Goal: Navigation & Orientation: Understand site structure

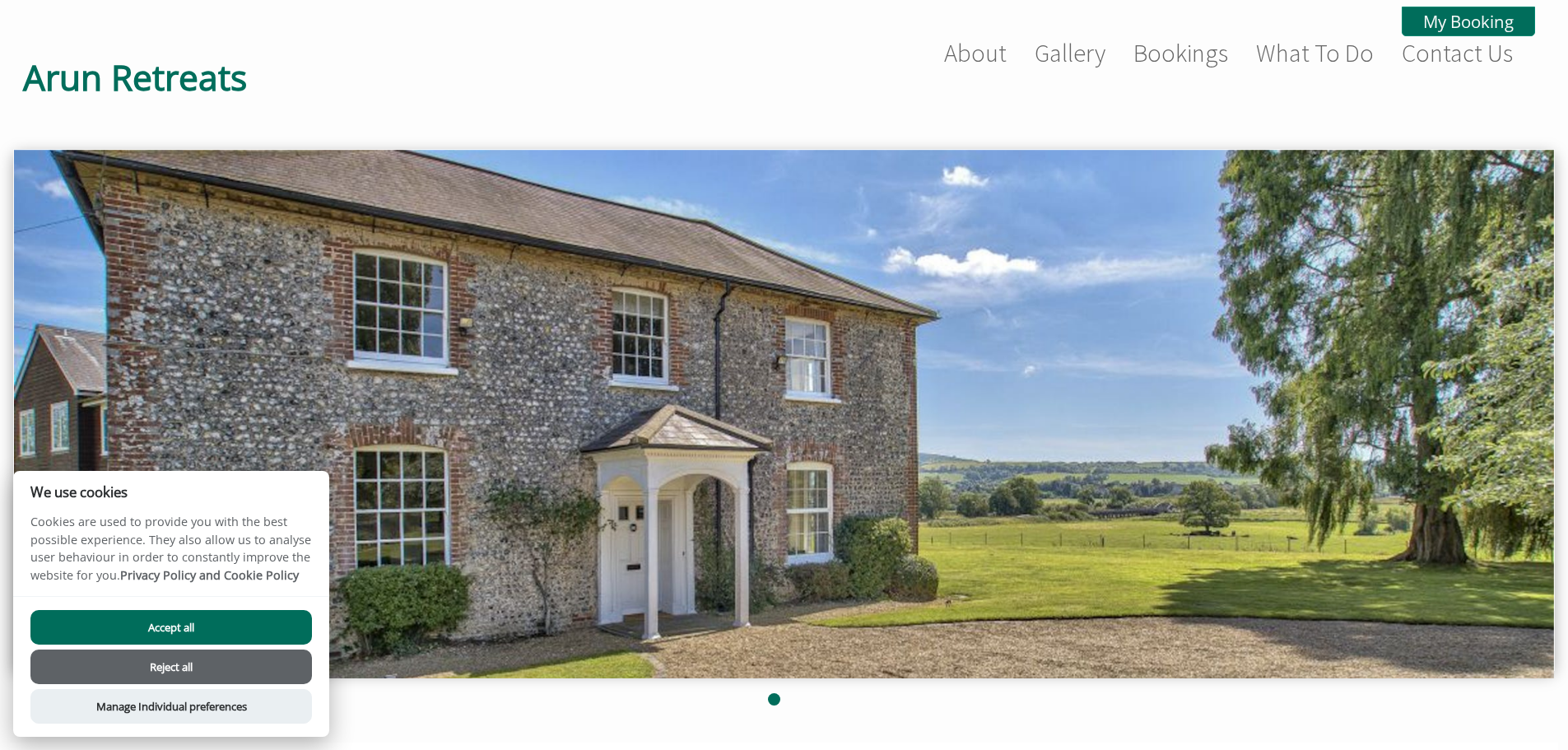
click at [205, 666] on button "Reject all" at bounding box center [171, 666] width 281 height 34
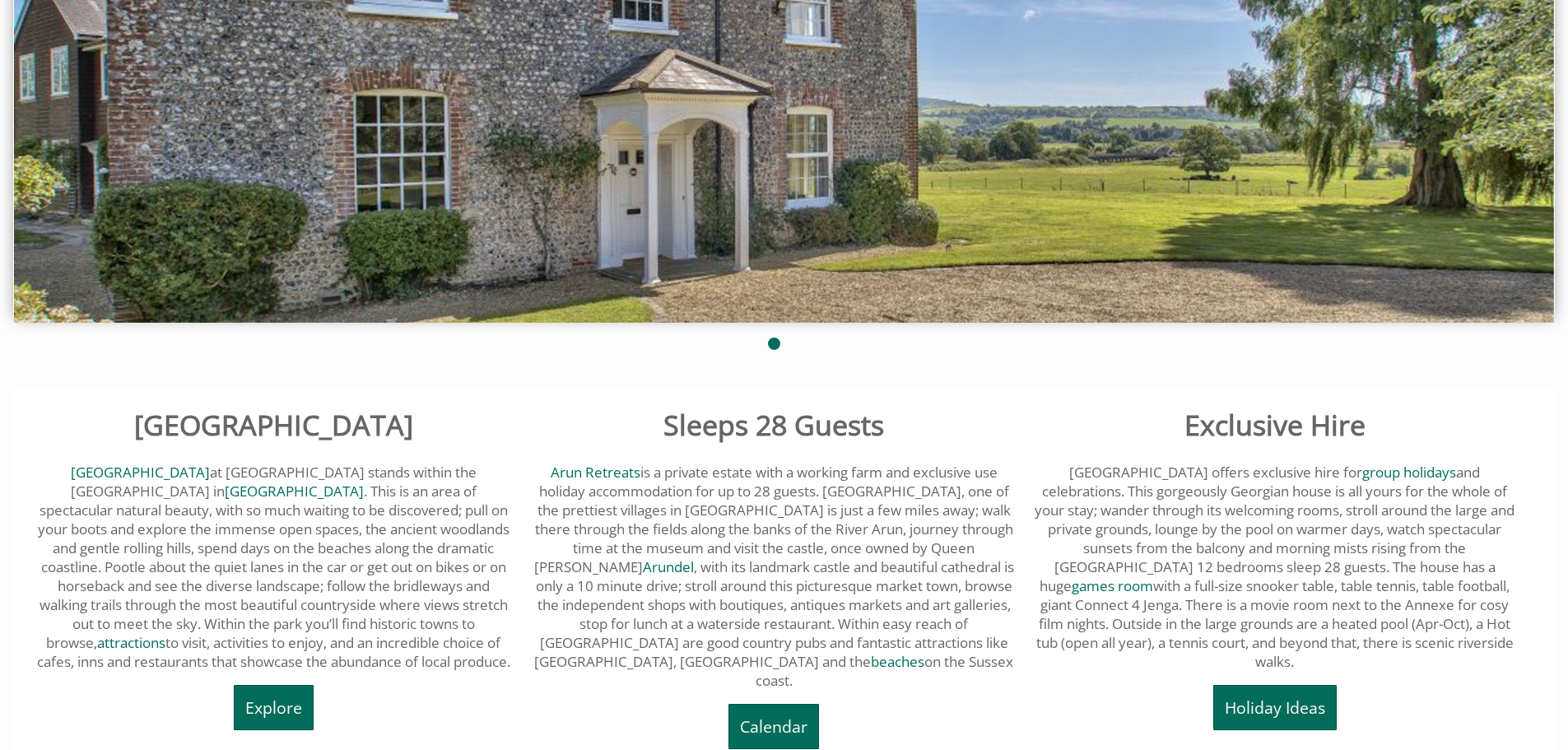
scroll to position [446, 0]
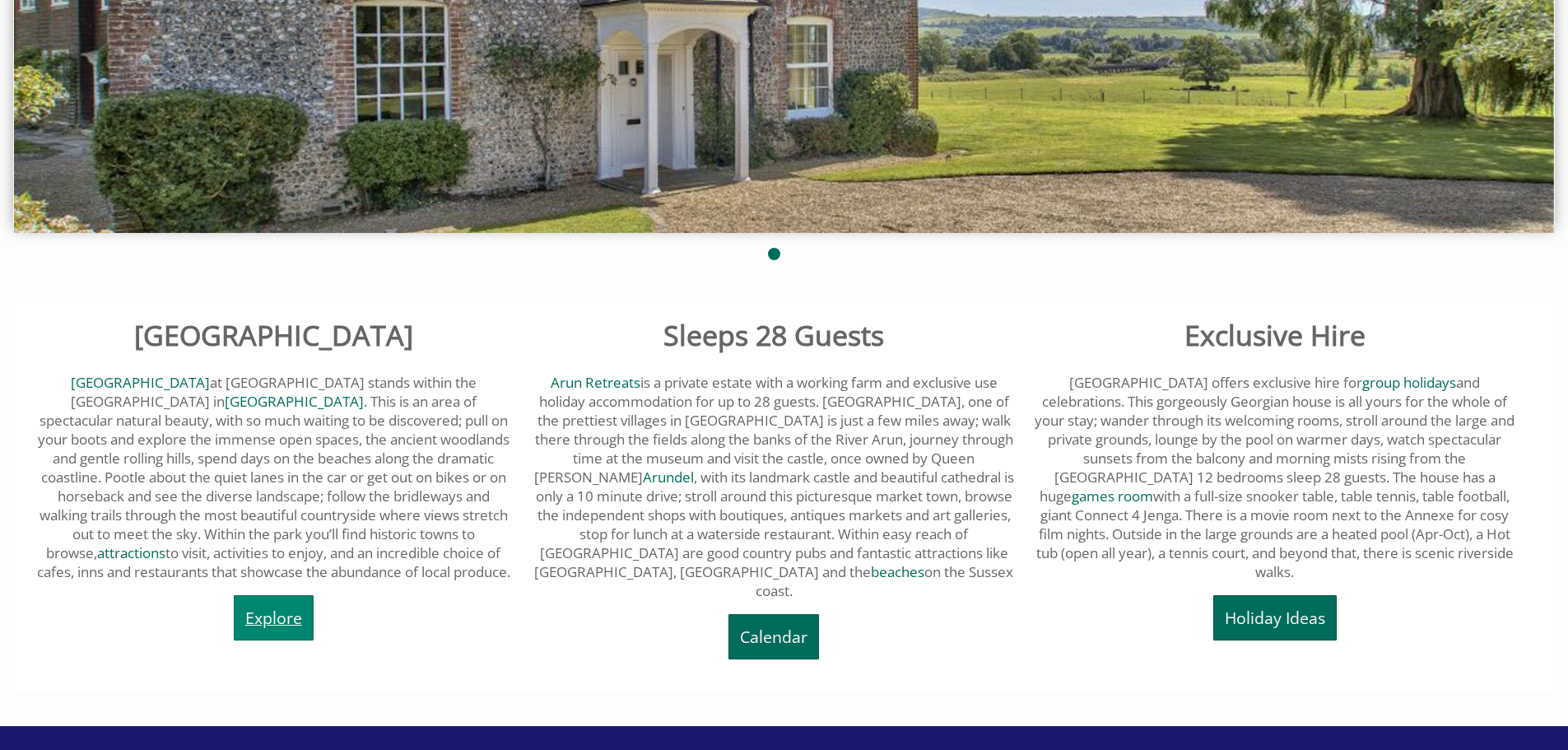
click at [292, 619] on link "Explore" at bounding box center [274, 618] width 80 height 45
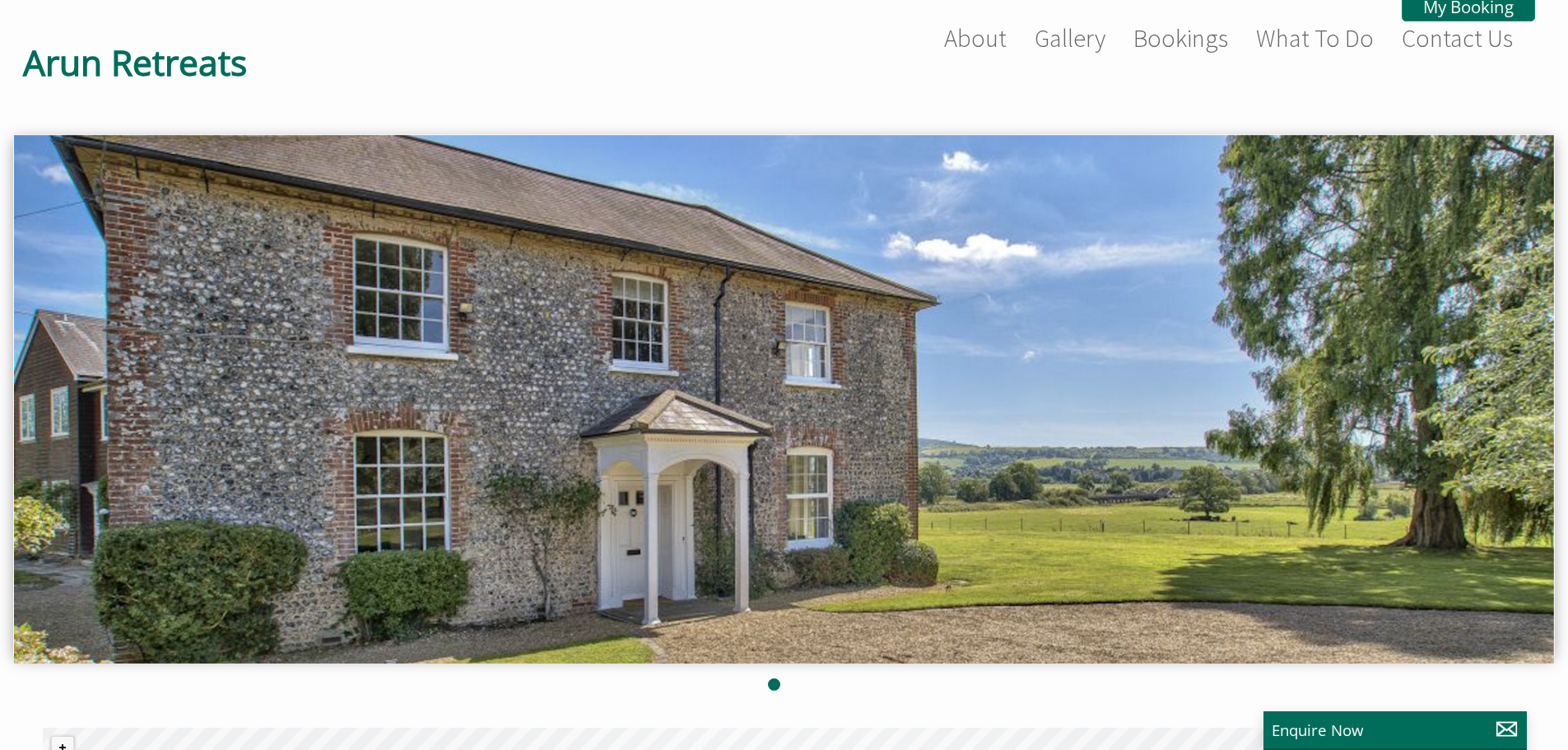
scroll to position [2, 0]
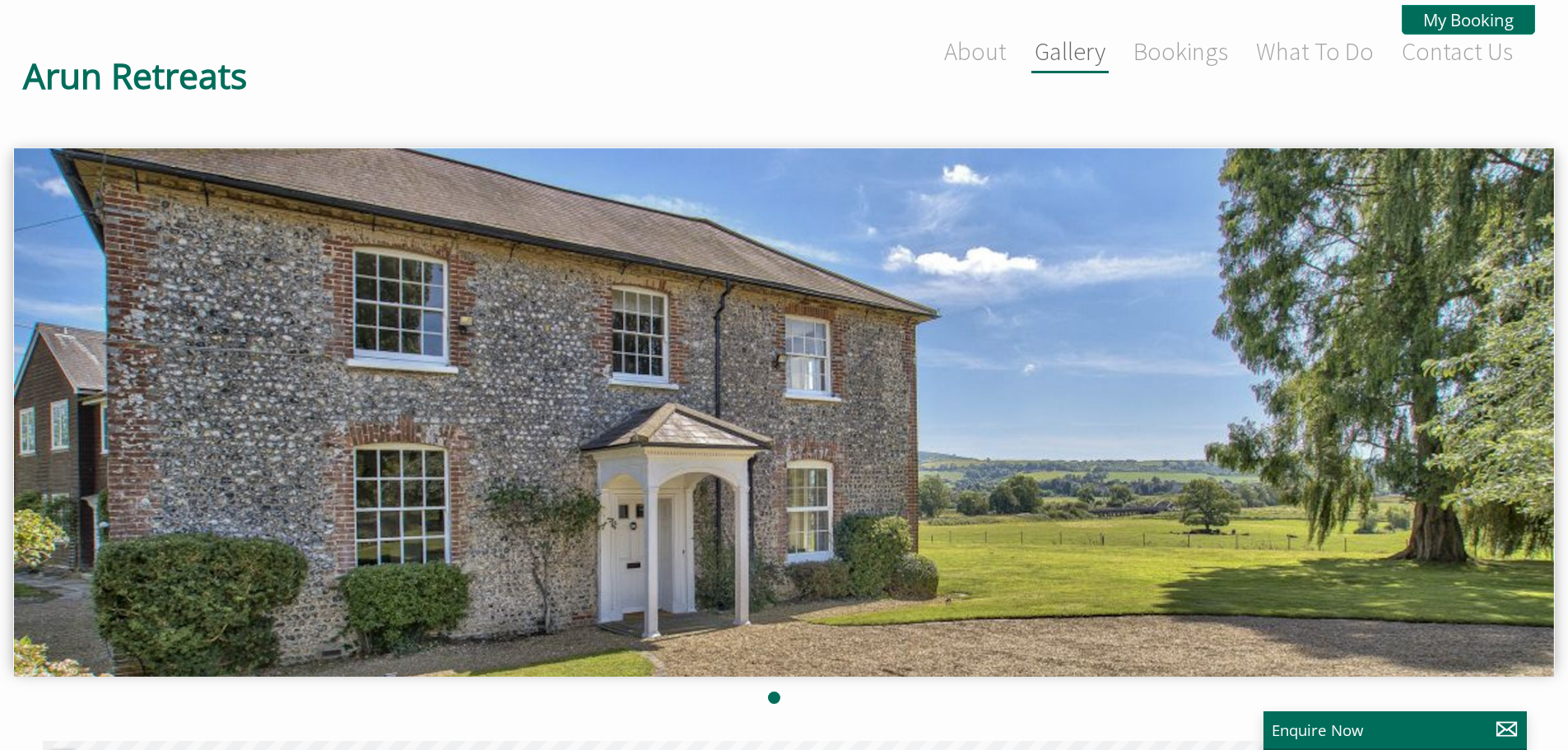
click at [1064, 63] on link "Gallery" at bounding box center [1070, 50] width 71 height 31
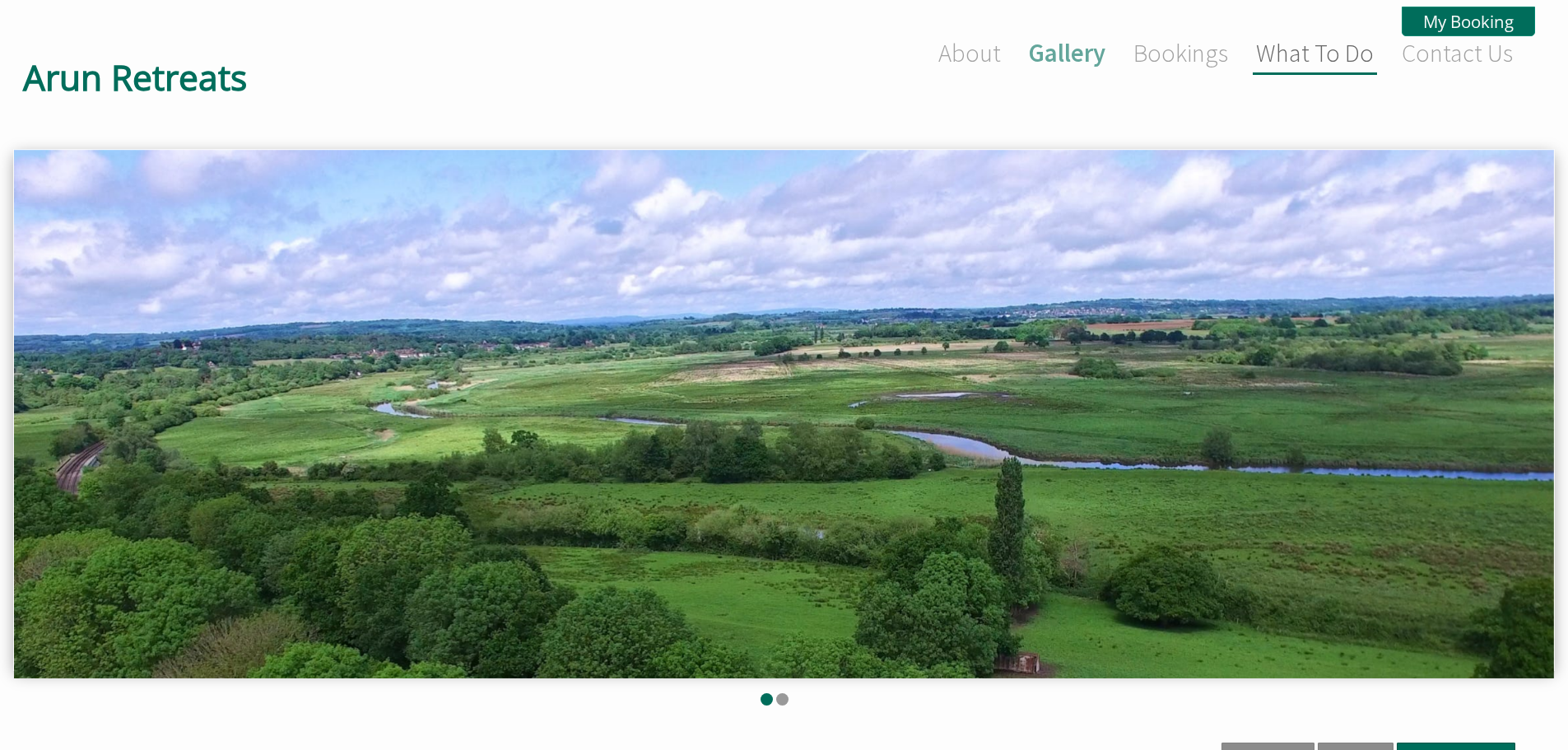
click at [1347, 64] on link "What To Do" at bounding box center [1315, 52] width 117 height 31
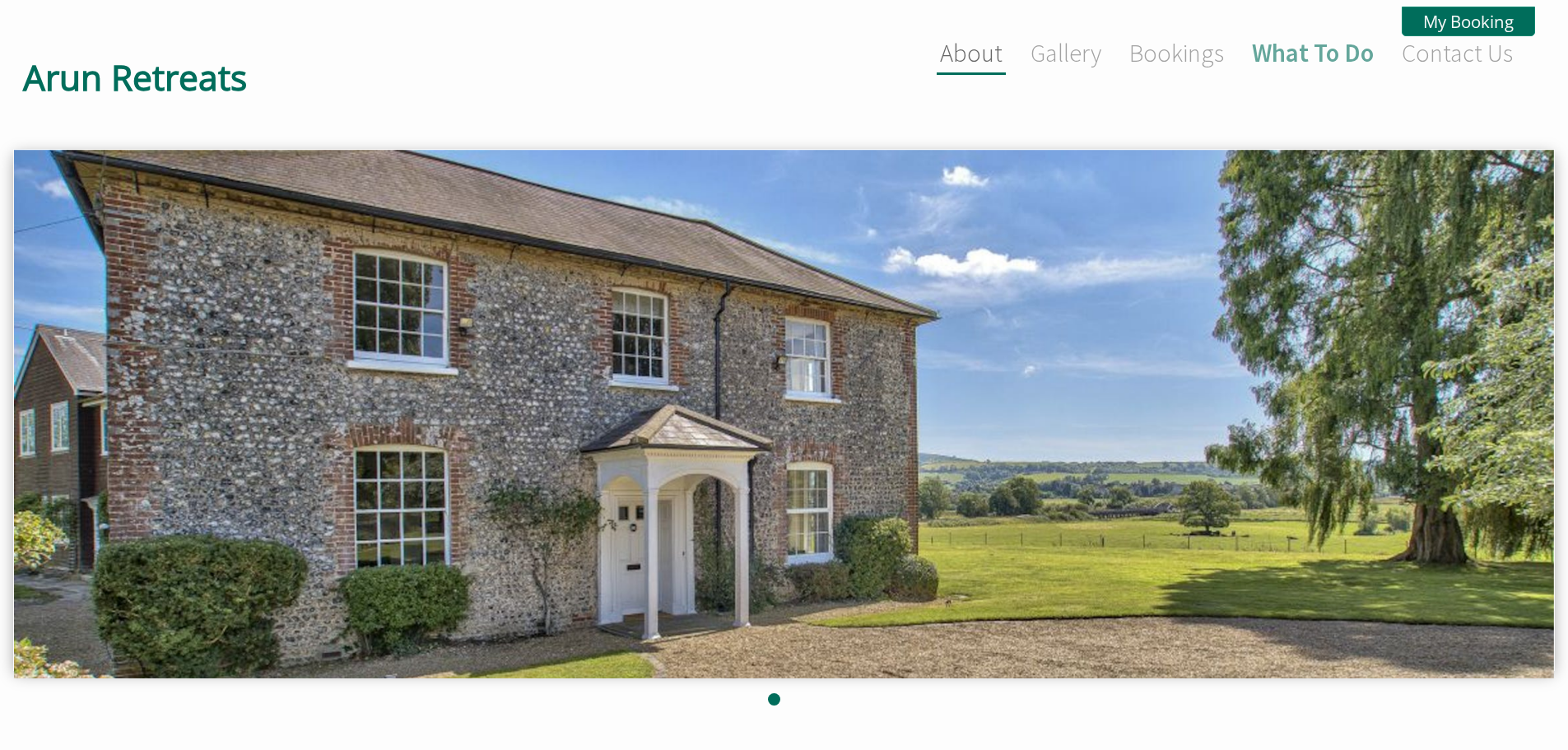
click at [972, 54] on link "About" at bounding box center [972, 52] width 63 height 31
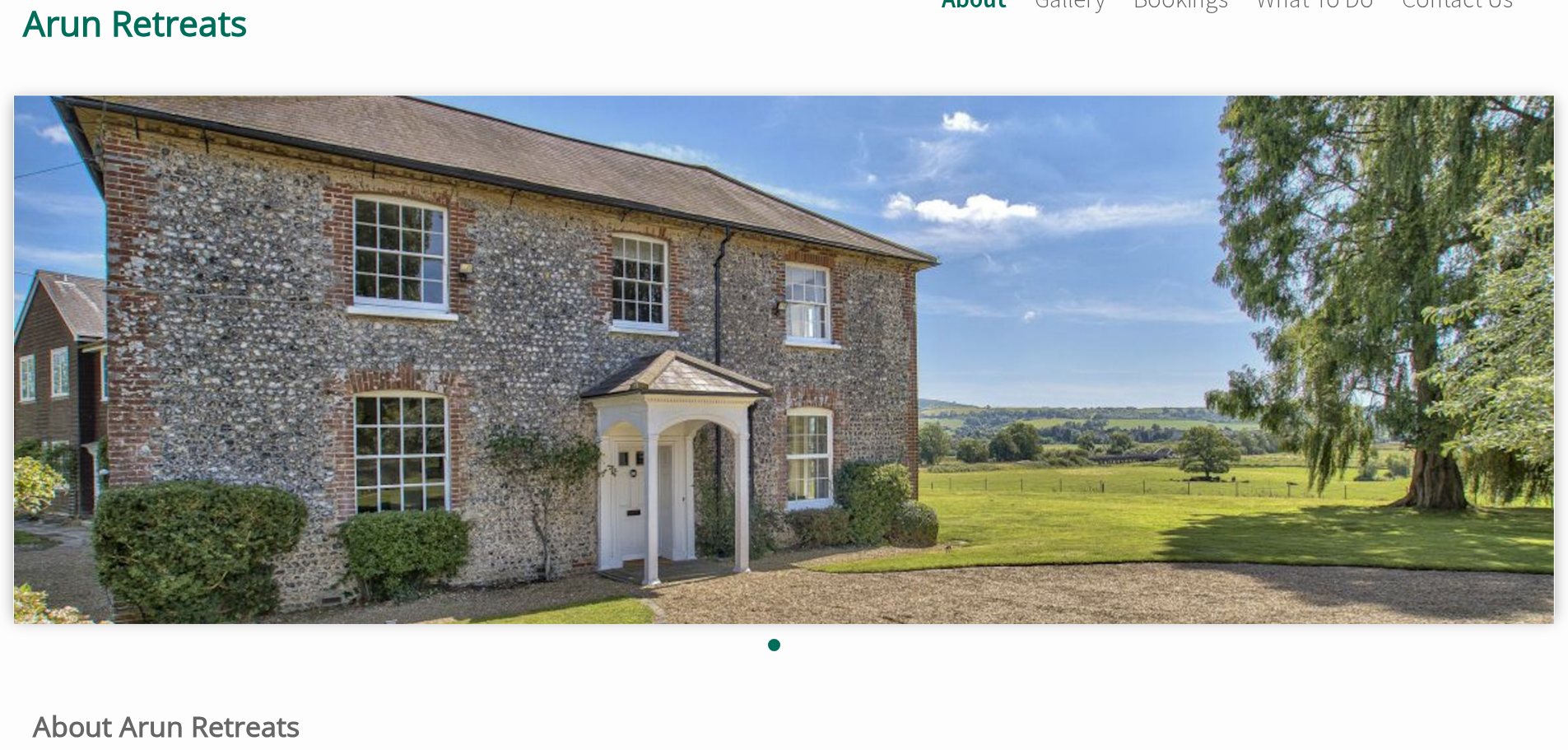
scroll to position [82, 0]
